Goal: Find specific page/section

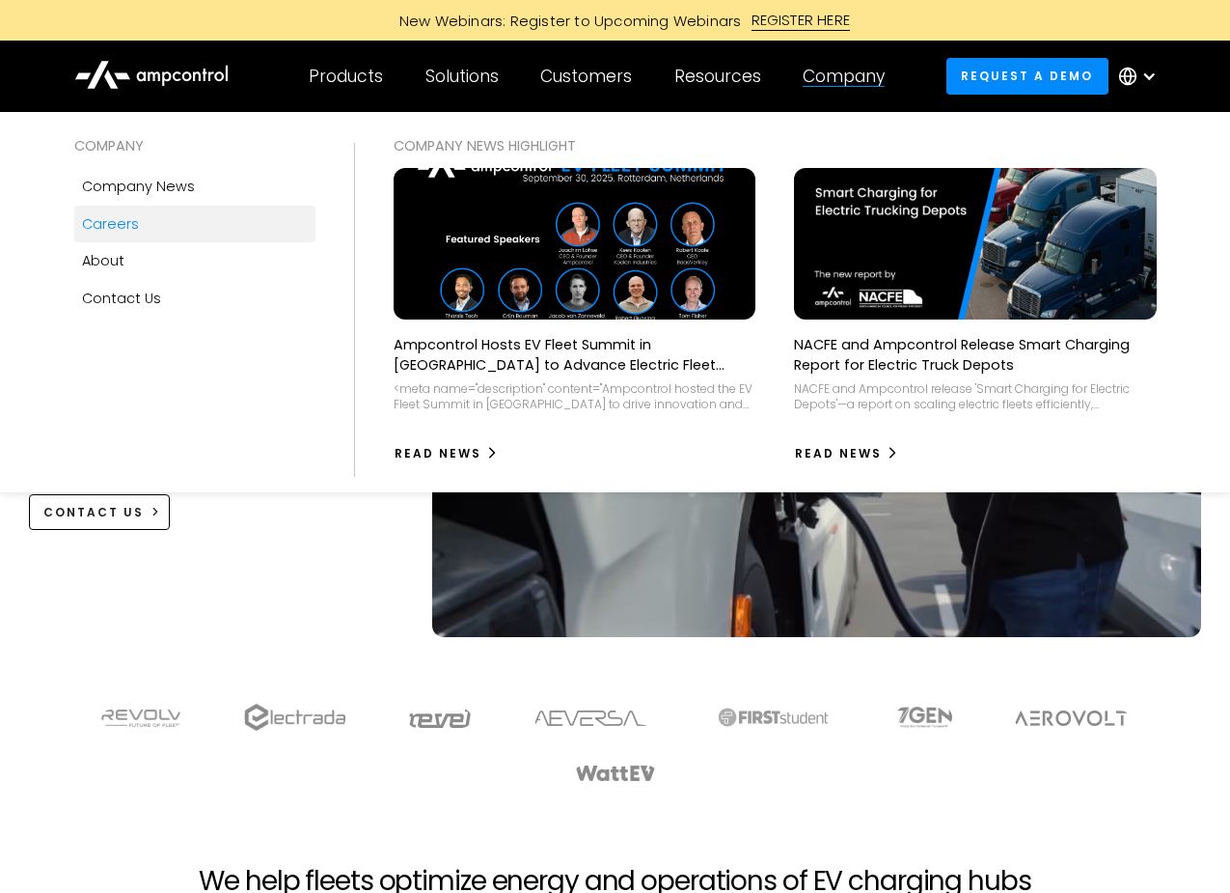
click at [166, 242] on link "Careers" at bounding box center [195, 224] width 242 height 37
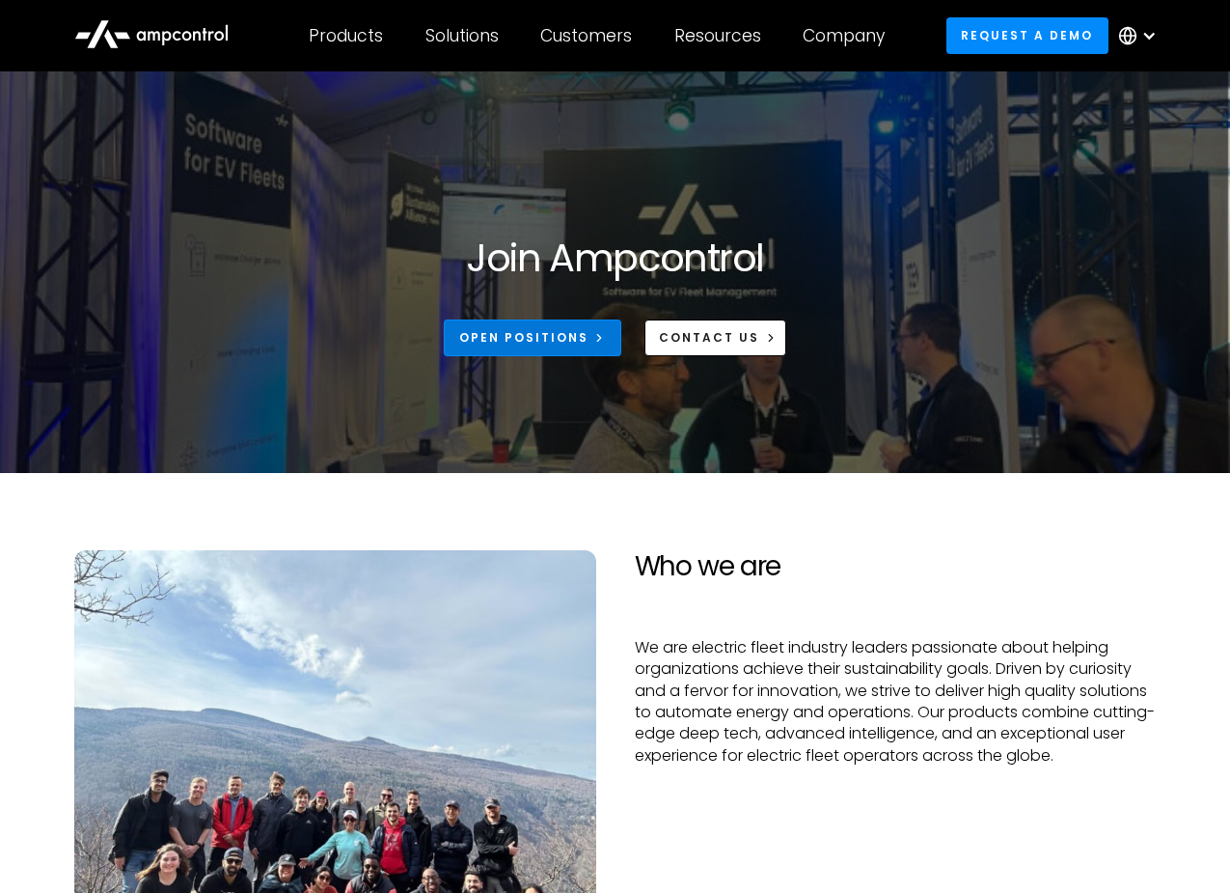
click at [562, 346] on div "Open Positions" at bounding box center [523, 337] width 129 height 17
